Goal: Information Seeking & Learning: Find specific fact

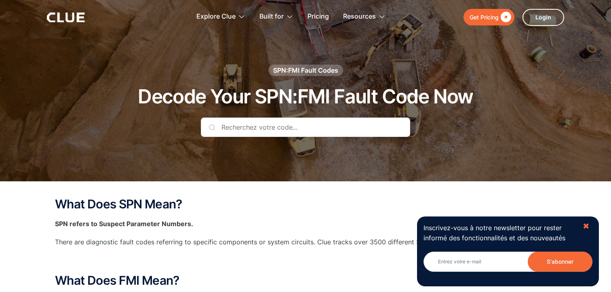
click at [588, 226] on font "✖" at bounding box center [586, 226] width 7 height 10
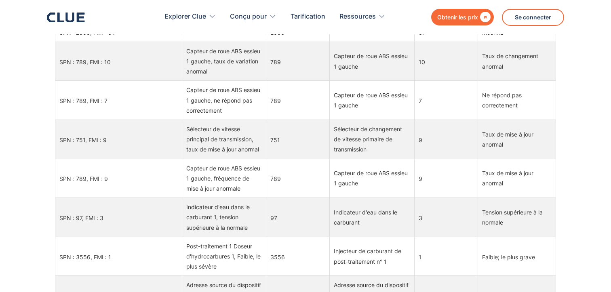
scroll to position [760, 0]
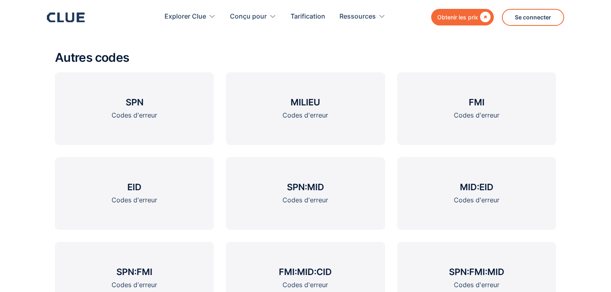
scroll to position [1002, 0]
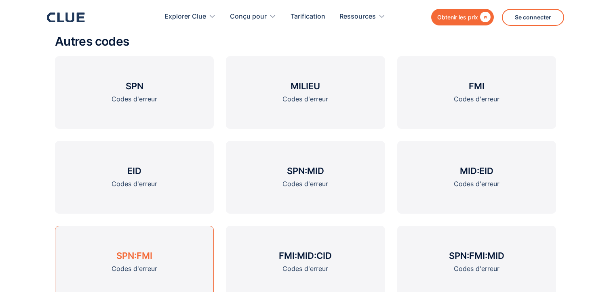
click at [132, 257] on font "SPN:FMI" at bounding box center [134, 256] width 36 height 11
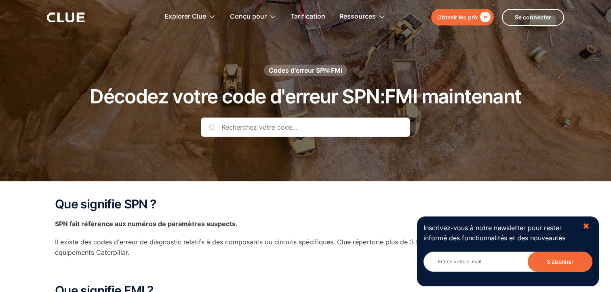
click at [589, 229] on font "✖" at bounding box center [586, 226] width 7 height 10
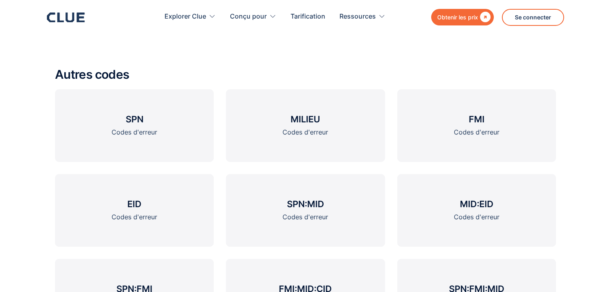
scroll to position [1007, 0]
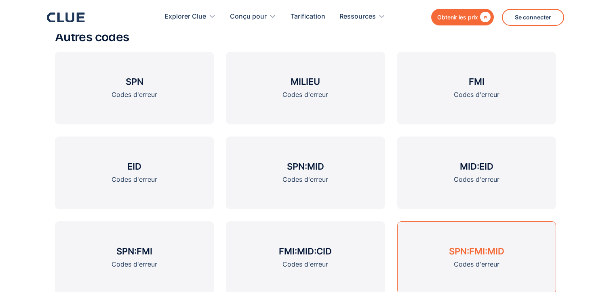
click at [480, 254] on font "SPN:FMI:MID" at bounding box center [476, 251] width 55 height 11
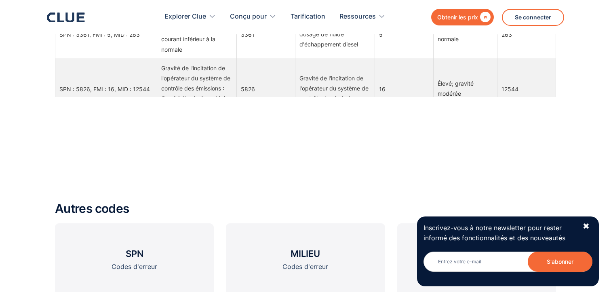
scroll to position [2812, 0]
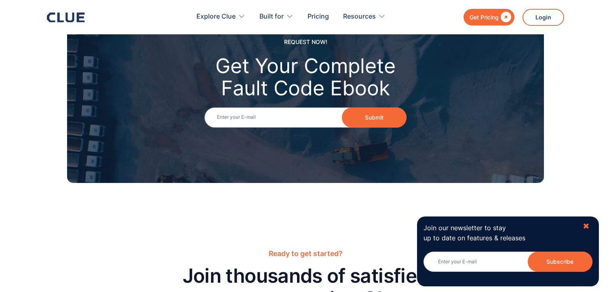
scroll to position [1007, 0]
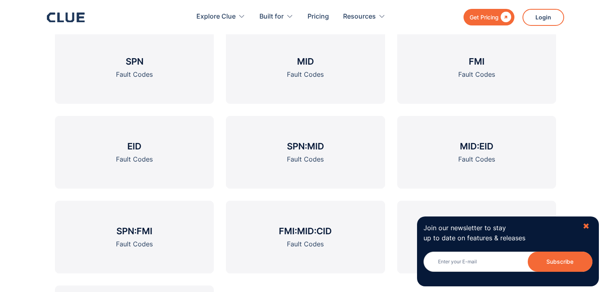
click at [585, 224] on div "✖" at bounding box center [586, 226] width 7 height 10
